Goal: Task Accomplishment & Management: Manage account settings

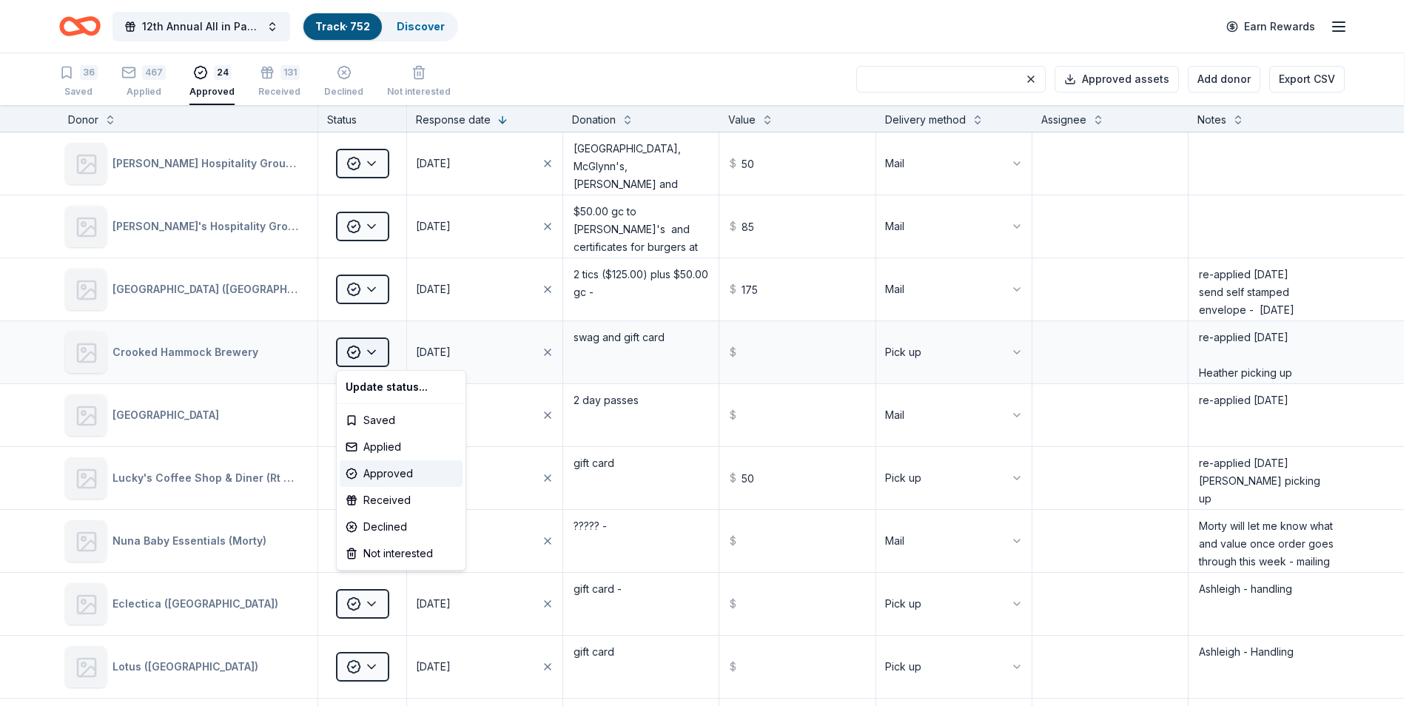
click at [371, 354] on html "12th Annual All in Paddle Raffle Track · 752 Discover Earn Rewards 36 Saved 467…" at bounding box center [707, 353] width 1415 height 706
click at [380, 499] on div "Received" at bounding box center [401, 500] width 123 height 27
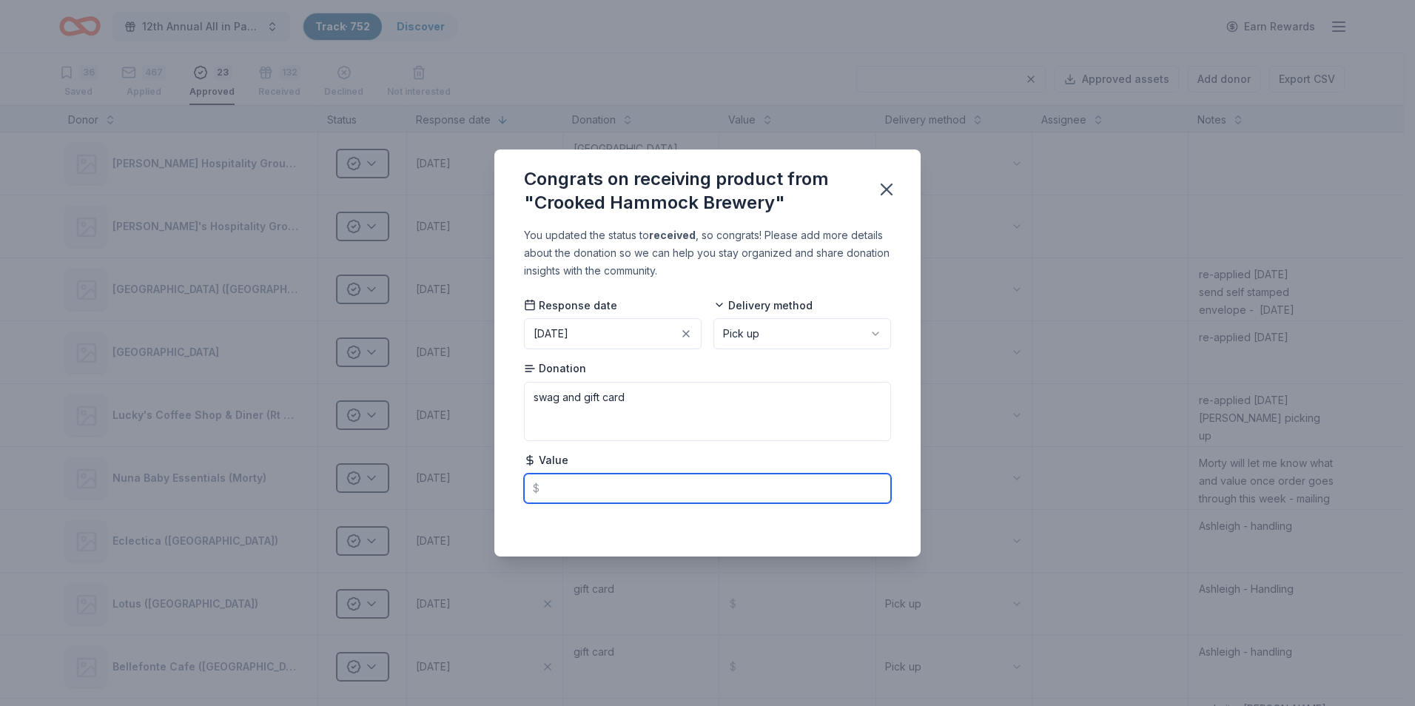
click at [580, 487] on input "text" at bounding box center [707, 489] width 367 height 30
type input "150.00"
click at [887, 193] on icon "button" at bounding box center [886, 189] width 21 height 21
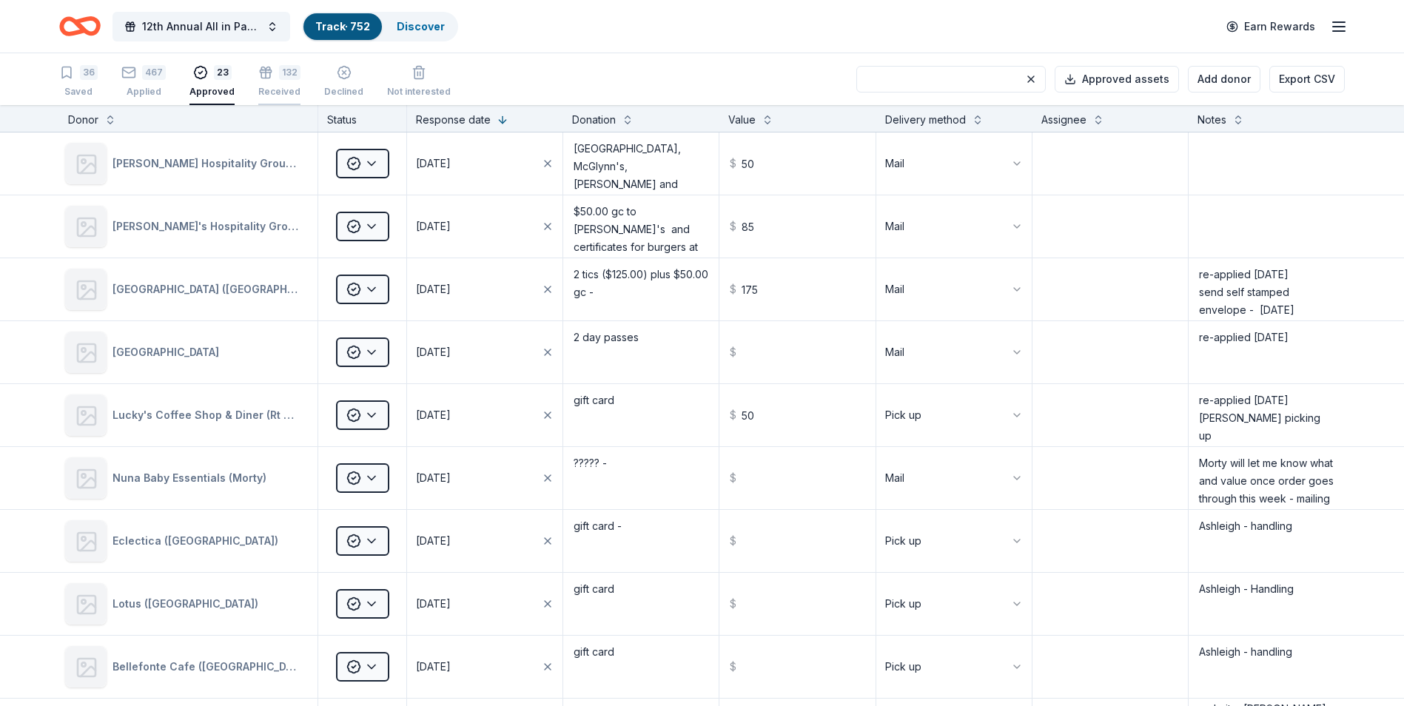
click at [269, 85] on div "132 Received" at bounding box center [279, 73] width 42 height 33
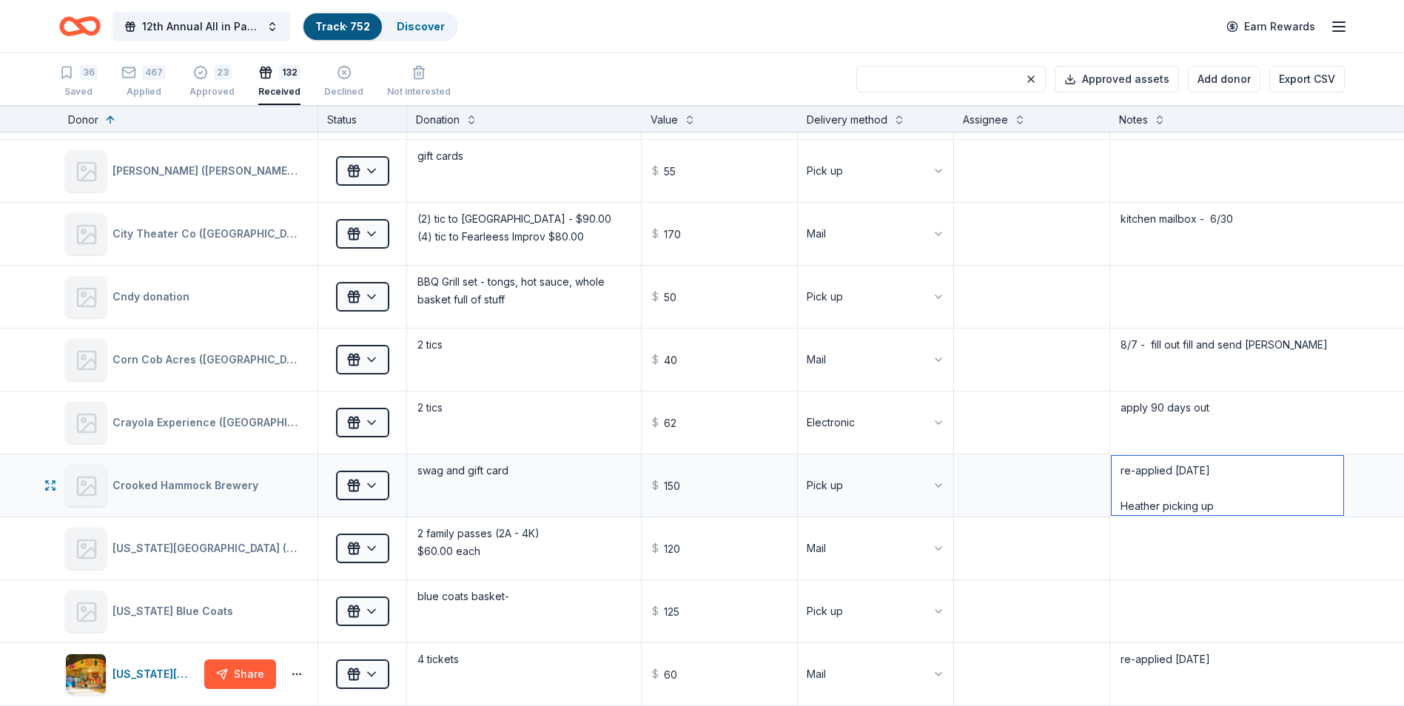
scroll to position [6, 0]
drag, startPoint x: 1207, startPoint y: 503, endPoint x: 1157, endPoint y: 508, distance: 50.6
click at [1157, 508] on textarea "re-applied [DATE] Heather picking up" at bounding box center [1227, 485] width 232 height 59
type textarea "re-applied [DATE] [PERSON_NAME] has it"
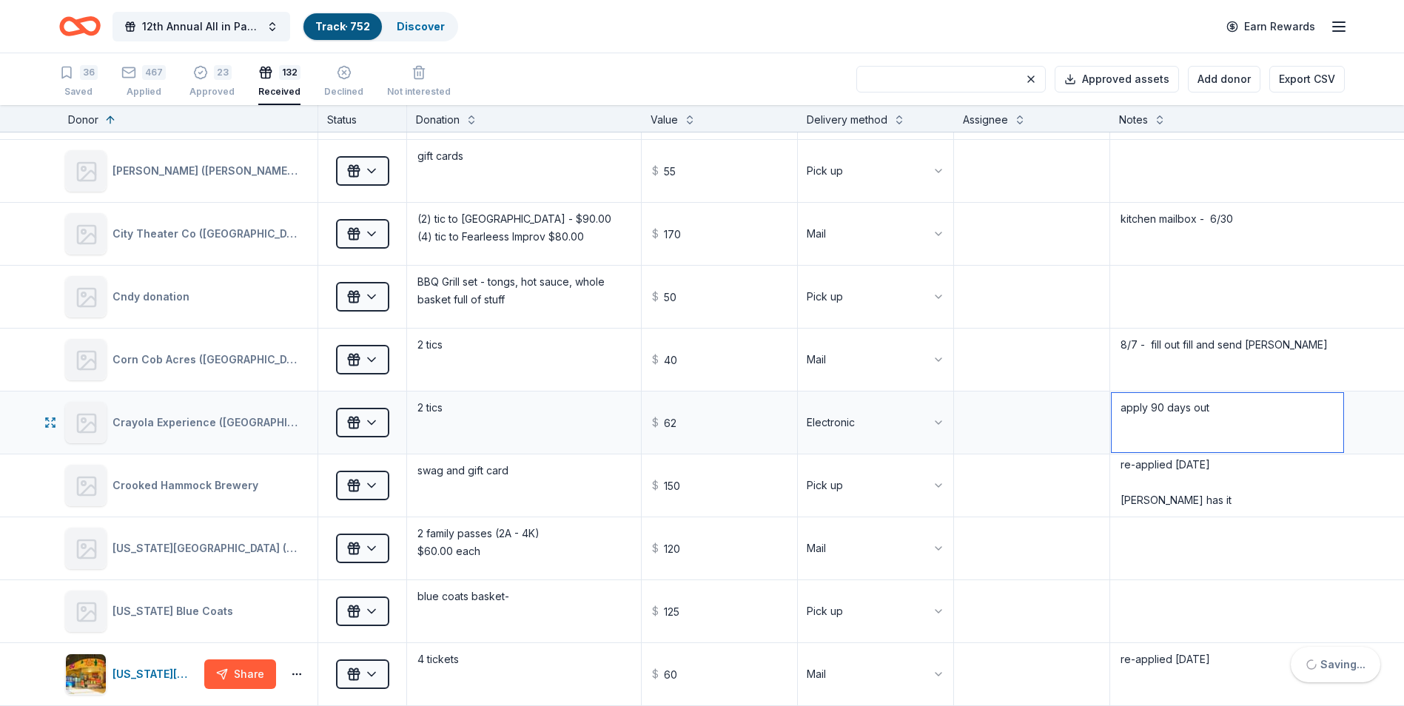
click at [1248, 437] on textarea "apply 90 days out" at bounding box center [1227, 422] width 232 height 59
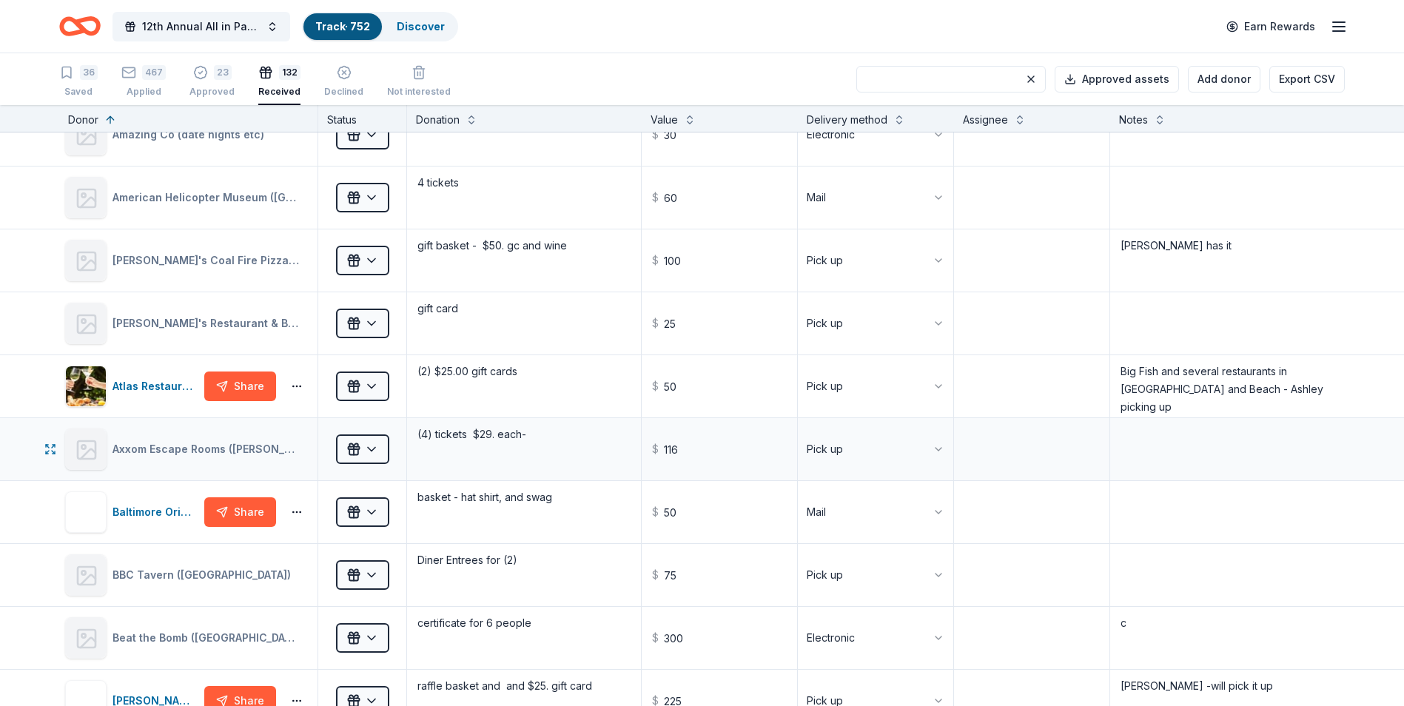
scroll to position [370, 0]
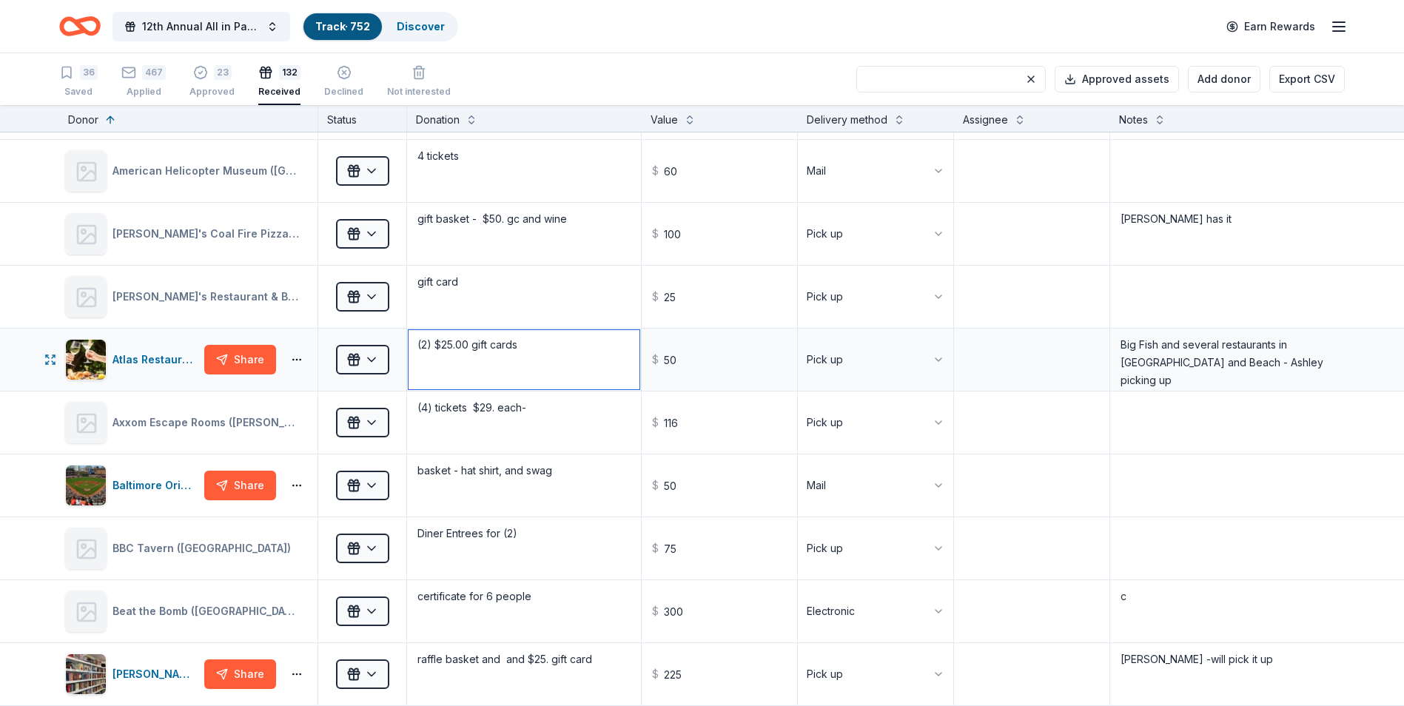
click at [539, 345] on textarea "(2) $25.00 gift cards" at bounding box center [523, 359] width 231 height 59
type textarea "(2) $25.00 gift cards - (1 card for Qtr Auc and 1 card for Craft Sh"
click at [549, 408] on textarea "(4) tickets $29. each-" at bounding box center [523, 422] width 231 height 59
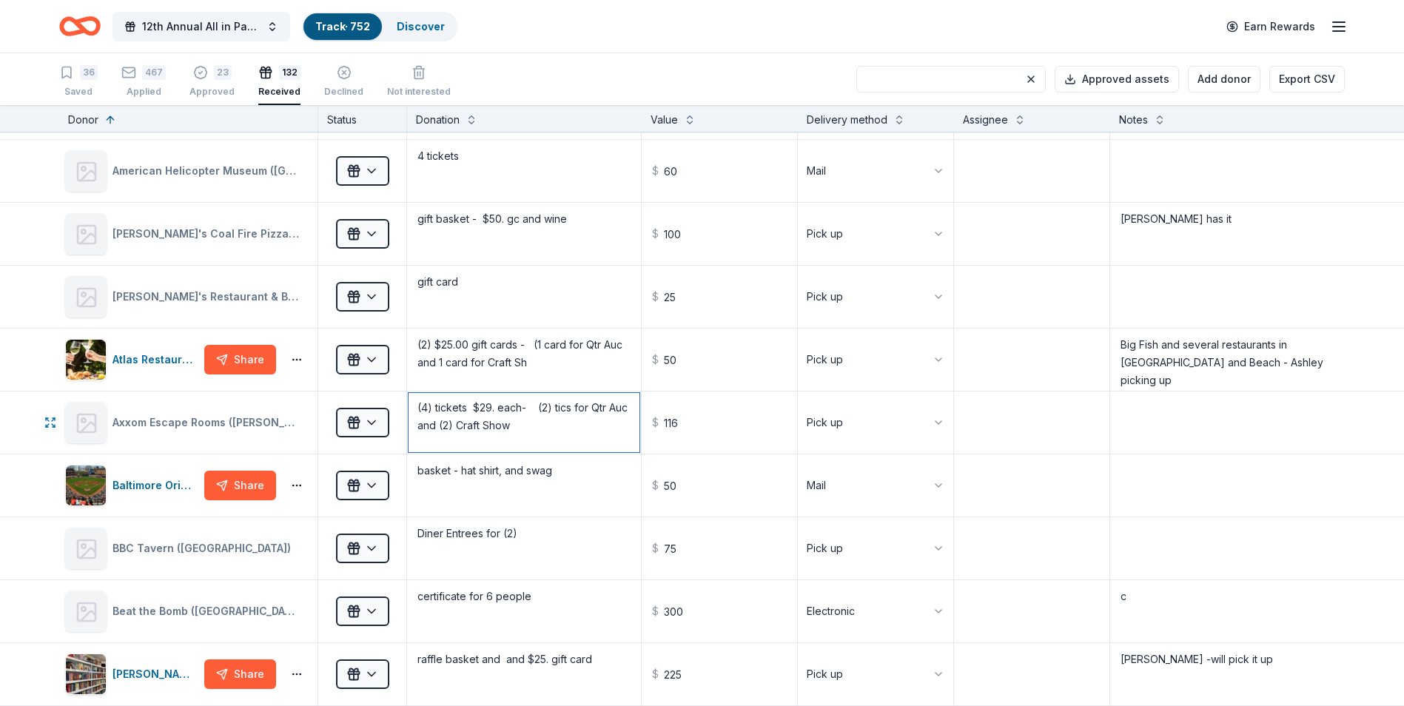
click at [655, 438] on div "Axxom Escape Rooms (Graylyn Crest) Received (4) tickets $29. each- (2) tics for…" at bounding box center [702, 422] width 1404 height 62
type textarea "(4) tickets $29. each- (2) tics for Qtr Auc and (2) Craft Show"
click at [605, 68] on div "36 Saved 467 Applied 23 Approved 132 Received Declined Not interested Approved …" at bounding box center [701, 79] width 1285 height 52
